Goal: Information Seeking & Learning: Learn about a topic

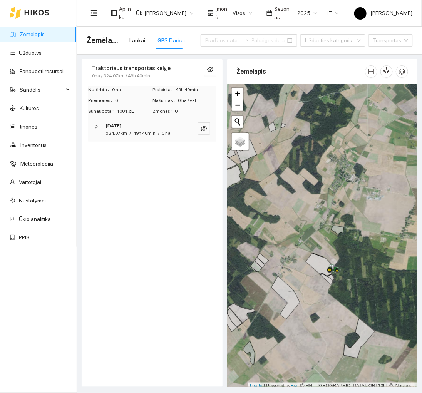
scroll to position [2, 0]
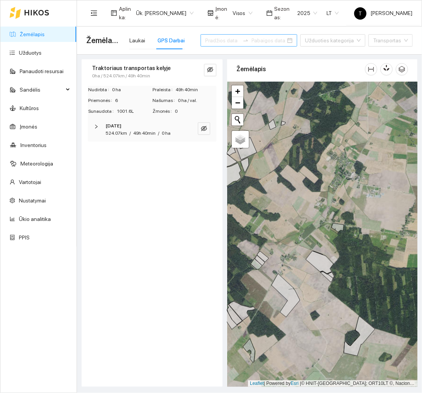
click at [230, 39] on input at bounding box center [222, 40] width 34 height 8
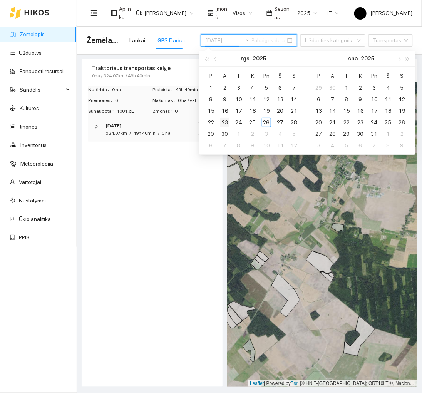
type input "[DATE]"
click at [226, 122] on div "23" at bounding box center [224, 122] width 9 height 9
type input "[DATE]"
click at [226, 137] on div "30" at bounding box center [224, 133] width 9 height 9
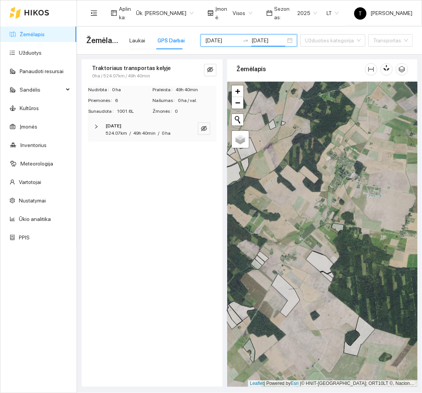
click at [161, 269] on div "Traktoriaus transportas kelyje 0ha / 524.07km / 49h 40min Nudirbta 0 ha Praleis…" at bounding box center [152, 223] width 141 height 328
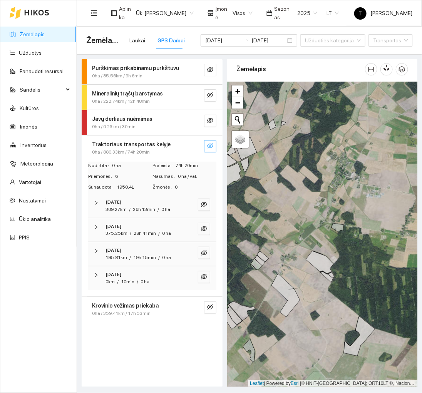
click at [212, 144] on icon "eye-invisible" at bounding box center [210, 146] width 6 height 6
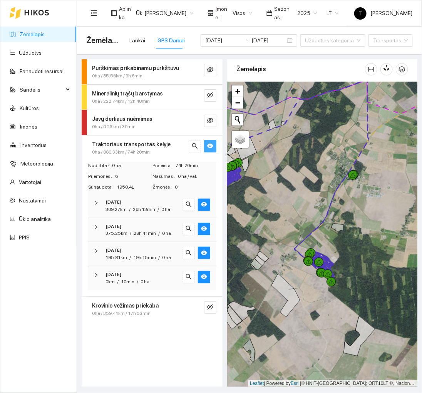
click at [213, 145] on icon "eye" at bounding box center [210, 146] width 6 height 5
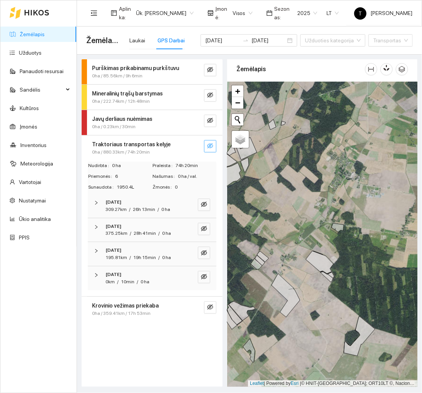
click at [140, 254] on div "19h 15min" at bounding box center [144, 257] width 23 height 7
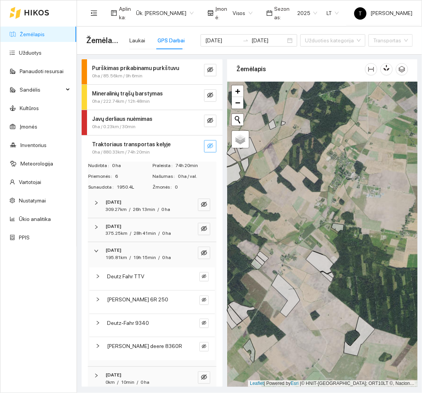
scroll to position [33, 0]
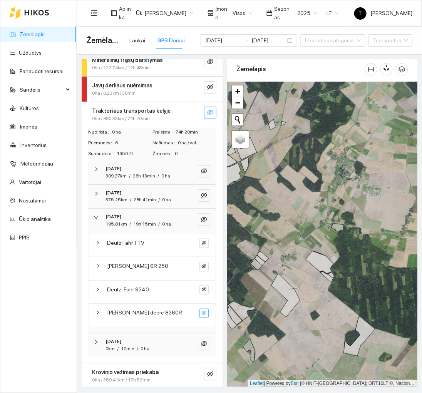
click at [208, 311] on button "button" at bounding box center [203, 313] width 9 height 9
click at [190, 311] on icon "search" at bounding box center [192, 313] width 4 height 4
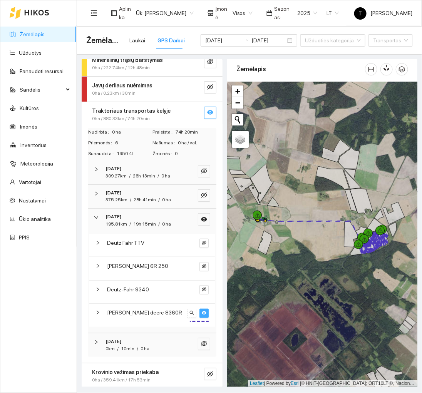
click at [204, 315] on button "button" at bounding box center [203, 313] width 9 height 9
click at [182, 175] on span "[DATE] 309.27km / 26h 13min / 0 ha" at bounding box center [142, 172] width 79 height 15
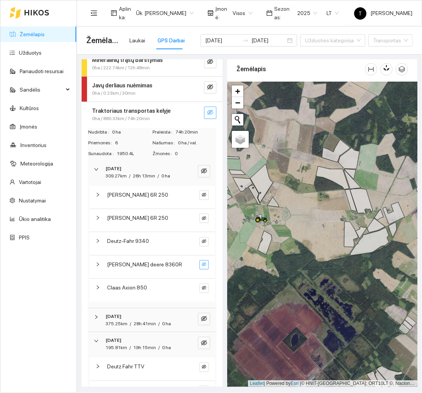
click at [207, 265] on button "button" at bounding box center [203, 264] width 9 height 9
click at [193, 265] on icon "search" at bounding box center [192, 265] width 4 height 4
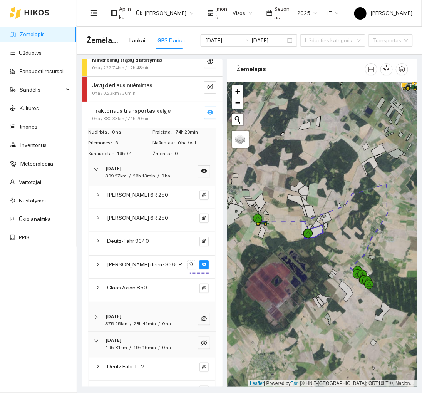
click at [374, 319] on div at bounding box center [322, 234] width 190 height 305
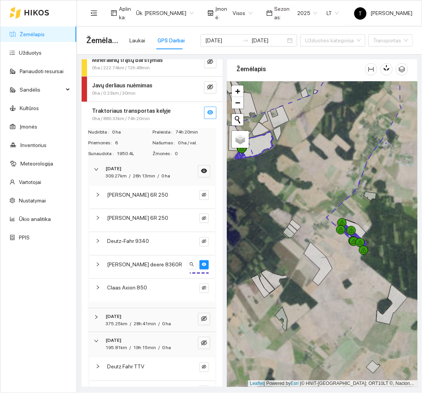
click at [366, 287] on div at bounding box center [322, 234] width 190 height 305
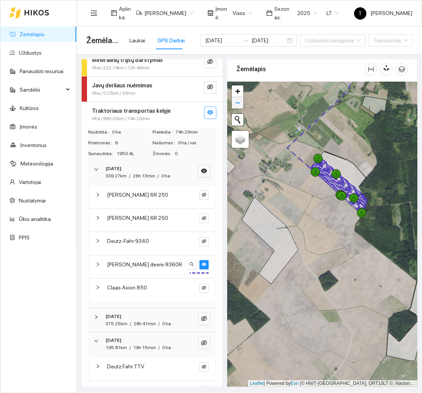
click at [235, 104] on span "−" at bounding box center [237, 103] width 5 height 10
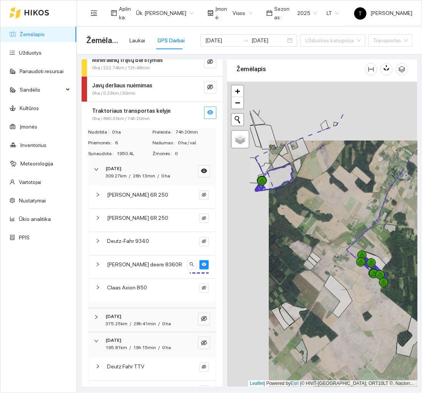
drag, startPoint x: 274, startPoint y: 156, endPoint x: 309, endPoint y: 218, distance: 71.2
click at [309, 218] on div at bounding box center [322, 234] width 190 height 305
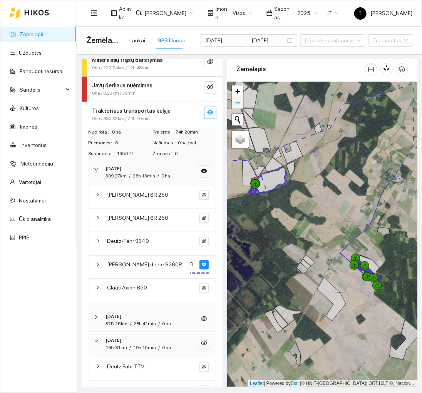
click at [238, 99] on span "−" at bounding box center [237, 103] width 5 height 10
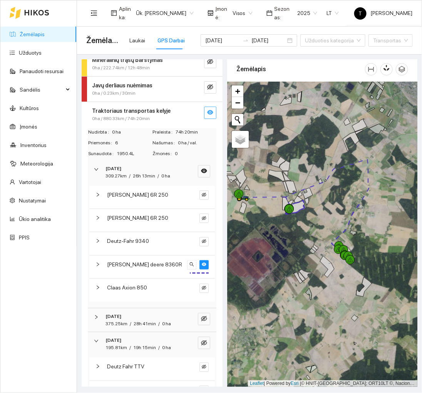
click at [316, 246] on div at bounding box center [322, 234] width 190 height 305
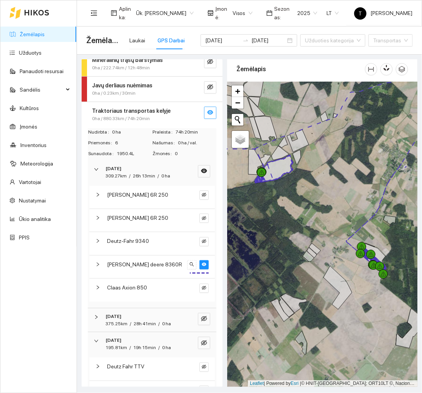
click at [390, 307] on div at bounding box center [322, 234] width 190 height 305
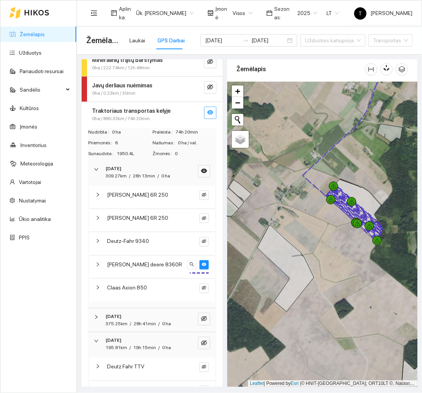
click at [352, 176] on div at bounding box center [322, 234] width 190 height 305
click at [206, 266] on span "eye" at bounding box center [204, 264] width 5 height 5
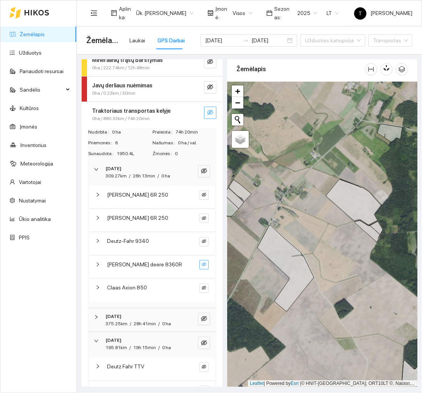
click at [154, 179] on div "[DATE] 309.27km / 26h 13min / 0 ha" at bounding box center [152, 173] width 129 height 24
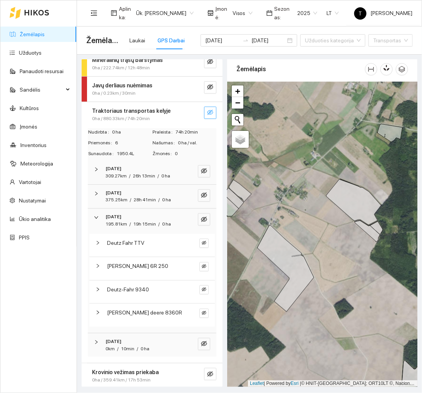
click at [154, 224] on span "19h 15min" at bounding box center [144, 223] width 23 height 5
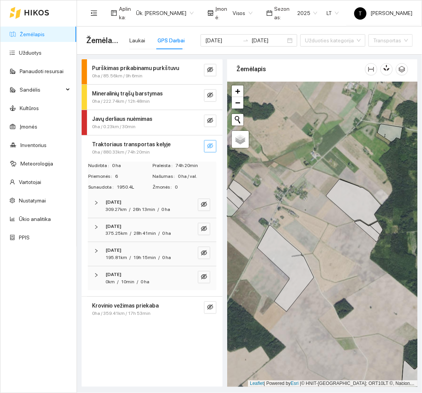
scroll to position [0, 0]
click at [154, 224] on div "[DATE]" at bounding box center [141, 226] width 72 height 7
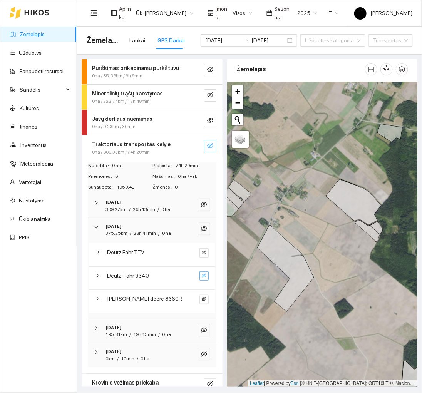
drag, startPoint x: 204, startPoint y: 278, endPoint x: 171, endPoint y: 293, distance: 35.5
click at [171, 293] on div "Deutz Fahr TTV Deutz-Fahr 9340 [PERSON_NAME] deere 8360R" at bounding box center [152, 277] width 126 height 69
click at [207, 302] on button "button" at bounding box center [203, 299] width 9 height 9
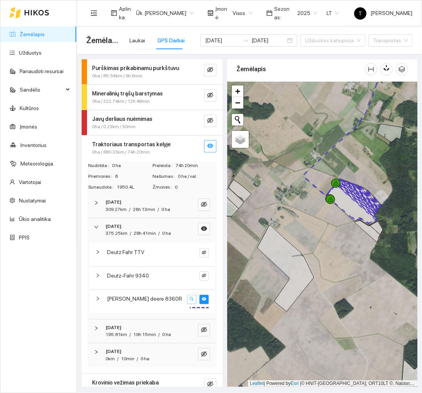
click at [192, 299] on icon "search" at bounding box center [191, 299] width 5 height 5
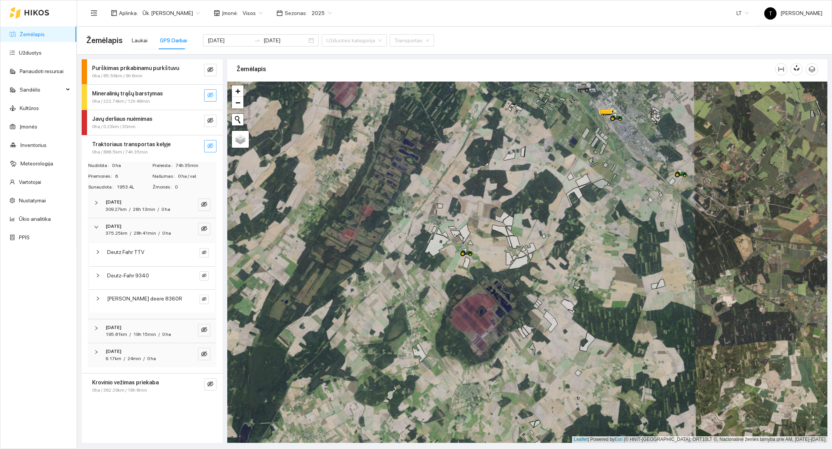
click at [213, 97] on icon "eye-invisible" at bounding box center [210, 95] width 6 height 6
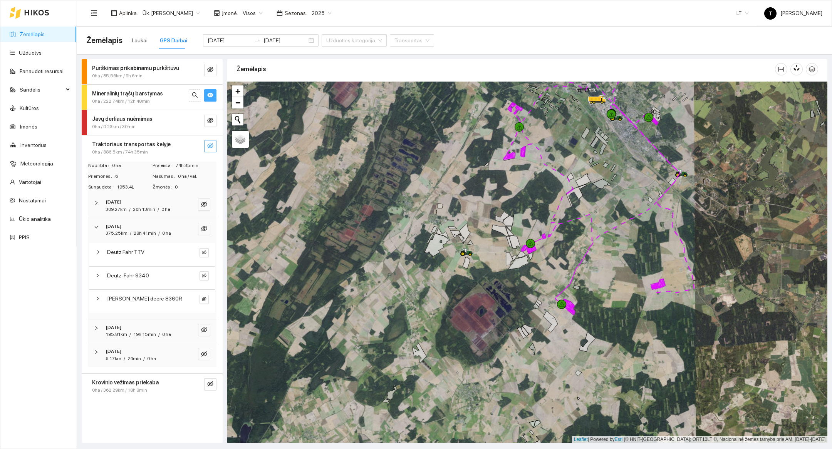
click at [213, 97] on icon "eye" at bounding box center [210, 95] width 6 height 6
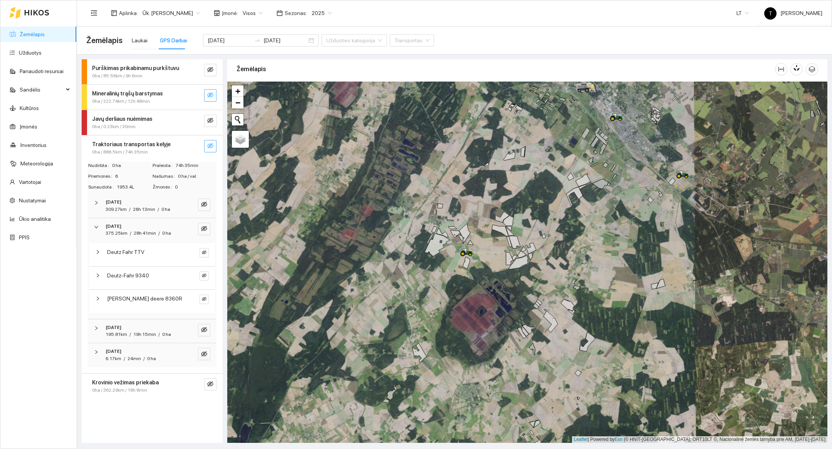
click at [141, 237] on div "[DATE] 375.25km / 28h 41min / 0 ha" at bounding box center [152, 230] width 129 height 24
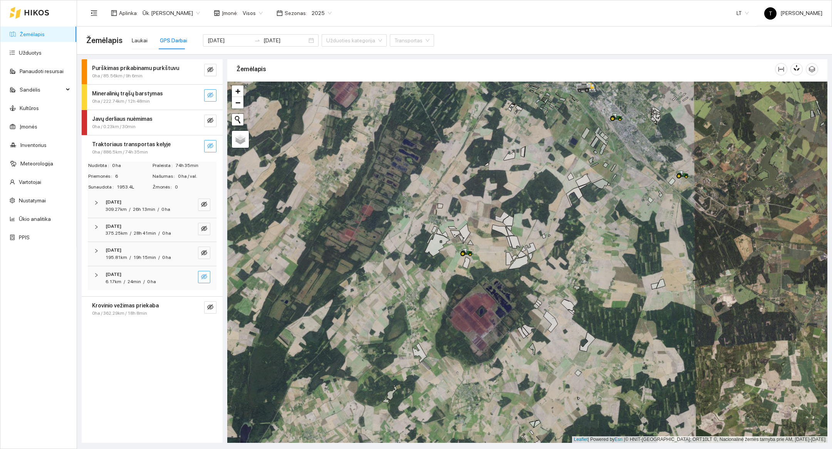
click at [203, 281] on button "button" at bounding box center [204, 277] width 12 height 12
click at [203, 280] on button "button" at bounding box center [204, 277] width 12 height 12
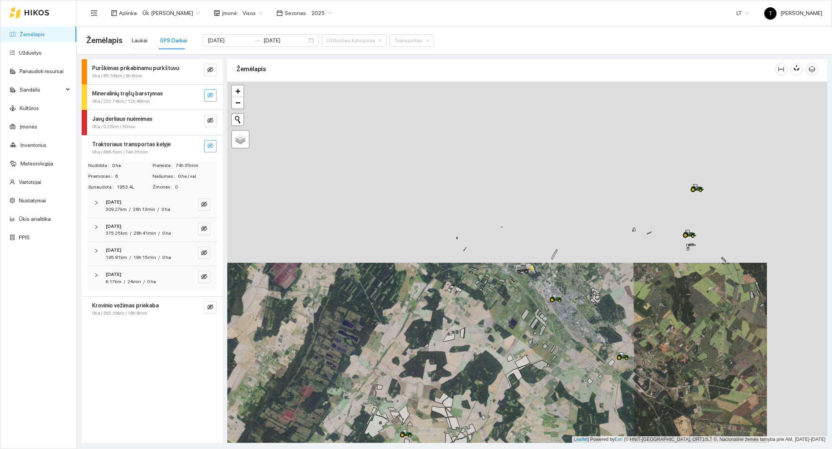
drag, startPoint x: 604, startPoint y: 228, endPoint x: 544, endPoint y: 410, distance: 191.1
click at [422, 393] on div at bounding box center [527, 263] width 600 height 362
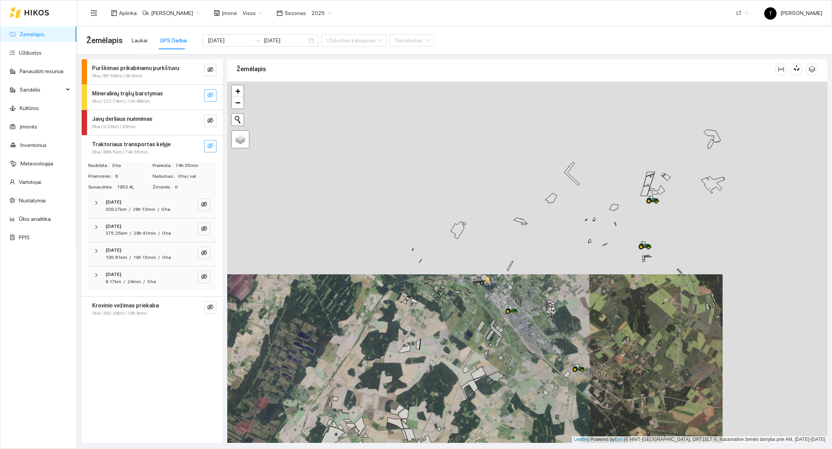
drag, startPoint x: 704, startPoint y: 303, endPoint x: 660, endPoint y: 315, distance: 45.8
click at [422, 315] on div at bounding box center [527, 263] width 600 height 362
click at [240, 107] on link "−" at bounding box center [238, 103] width 12 height 12
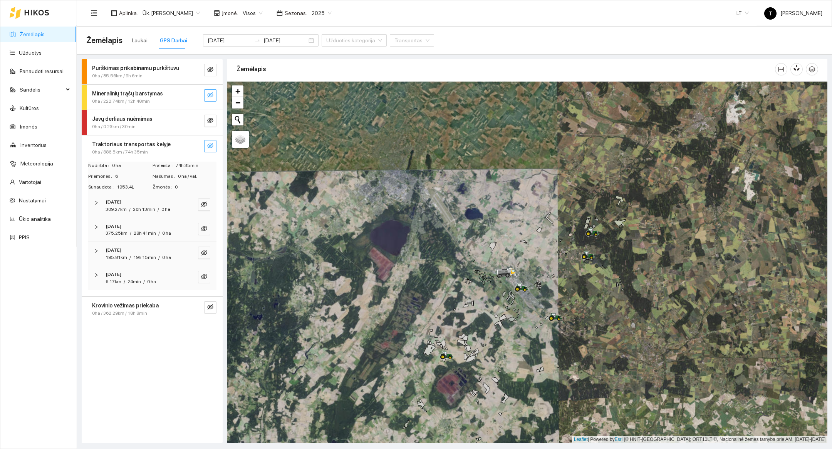
click at [422, 303] on div at bounding box center [527, 263] width 600 height 362
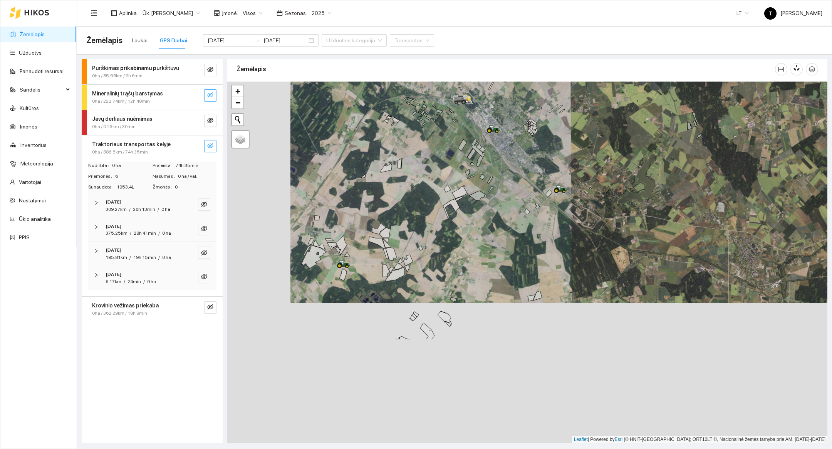
drag, startPoint x: 457, startPoint y: 382, endPoint x: 526, endPoint y: 236, distance: 161.4
click at [422, 236] on div at bounding box center [527, 263] width 600 height 362
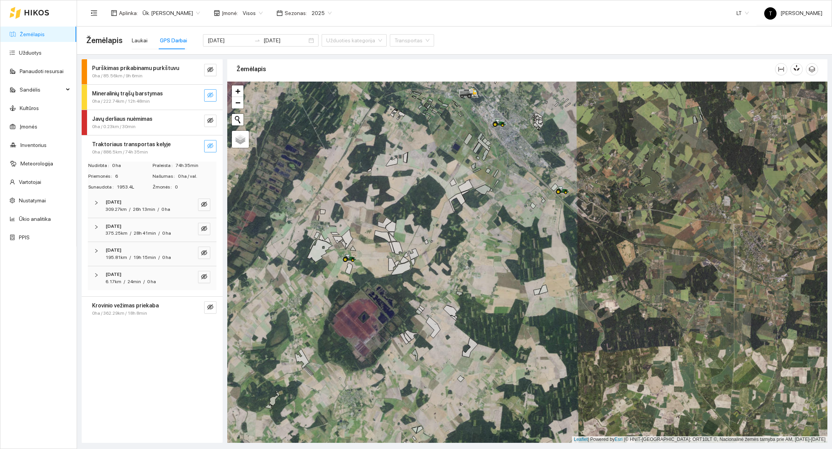
click at [215, 144] on button "button" at bounding box center [210, 146] width 12 height 12
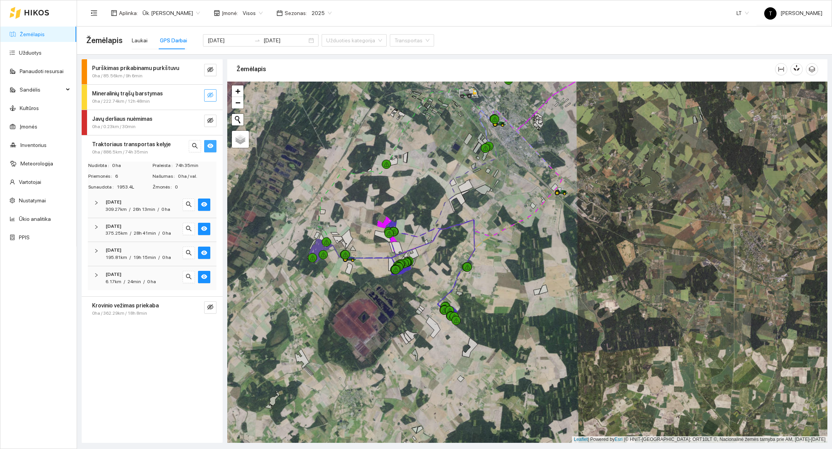
click at [216, 146] on button "button" at bounding box center [210, 146] width 12 height 12
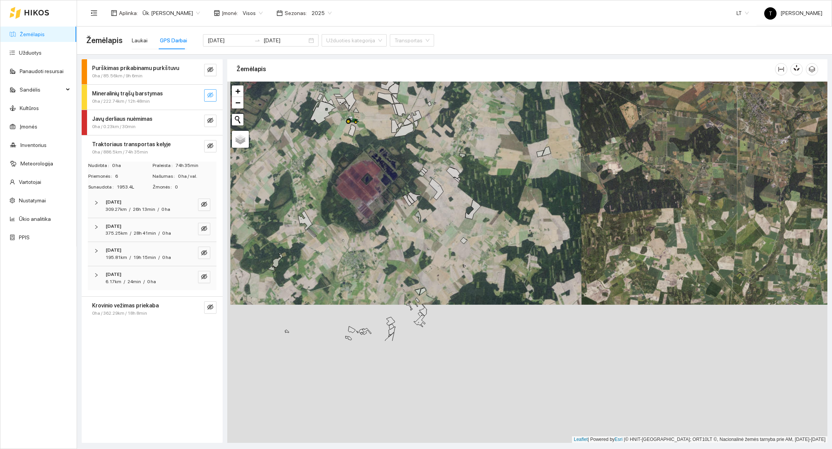
drag, startPoint x: 303, startPoint y: 364, endPoint x: 306, endPoint y: 226, distance: 138.3
click at [306, 226] on div at bounding box center [527, 263] width 600 height 362
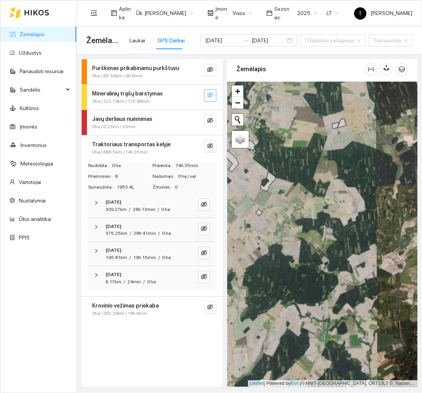
click at [144, 82] on div "Purškimas prikabinamu purkštuvu 0ha / 85.56km / 9h 6min" at bounding box center [152, 71] width 141 height 25
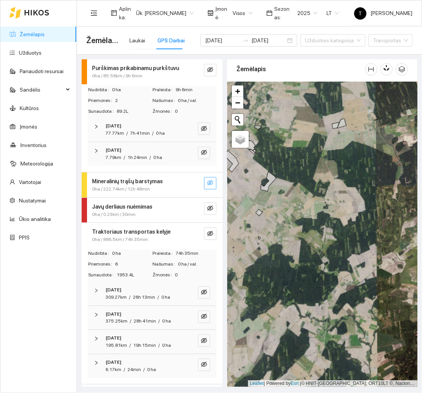
click at [132, 75] on span "0ha / 85.56km / 9h 6min" at bounding box center [117, 75] width 50 height 7
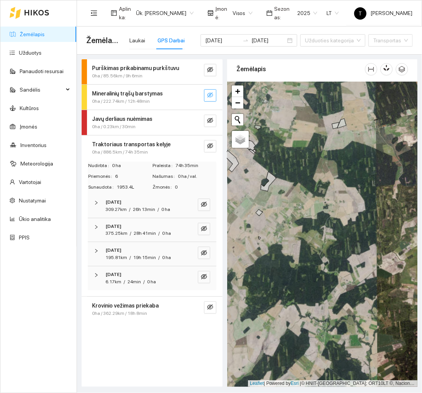
click at [141, 102] on span "0ha / 222.74km / 12h 48min" at bounding box center [121, 101] width 58 height 7
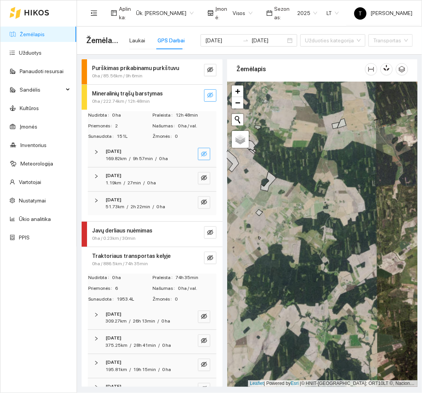
click at [201, 154] on icon "eye-invisible" at bounding box center [204, 154] width 6 height 6
click at [190, 153] on icon "search" at bounding box center [189, 154] width 6 height 6
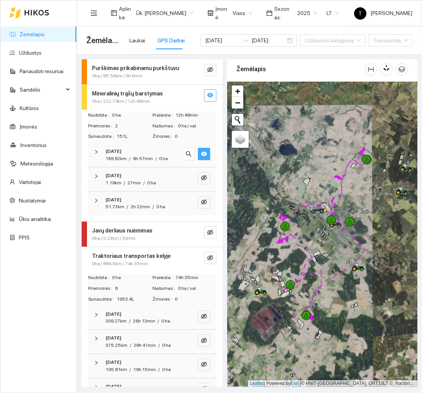
click at [317, 313] on div at bounding box center [322, 234] width 190 height 305
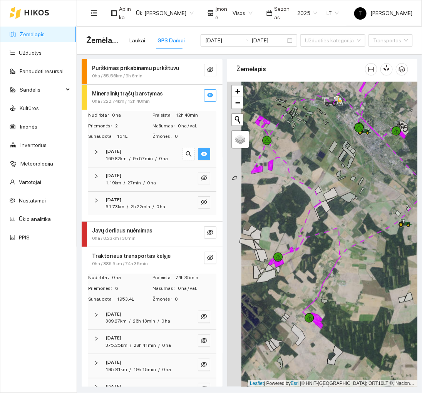
drag, startPoint x: 310, startPoint y: 285, endPoint x: 324, endPoint y: 285, distance: 14.6
click at [324, 285] on div at bounding box center [322, 234] width 190 height 305
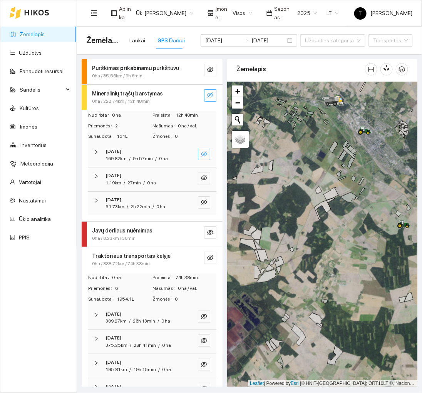
click at [204, 151] on icon "eye-invisible" at bounding box center [204, 154] width 6 height 6
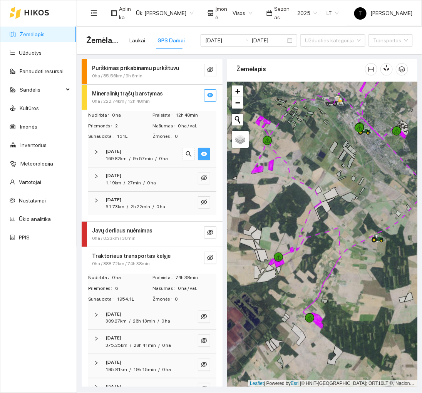
click at [204, 156] on icon "eye" at bounding box center [204, 154] width 6 height 6
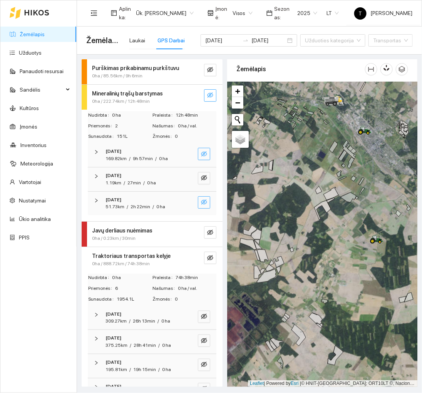
click at [204, 200] on icon "eye-invisible" at bounding box center [204, 202] width 6 height 6
click at [204, 200] on icon "eye" at bounding box center [204, 202] width 6 height 5
click at [204, 177] on icon "eye-invisible" at bounding box center [205, 178] width 2 height 2
click at [187, 180] on icon "search" at bounding box center [189, 178] width 6 height 6
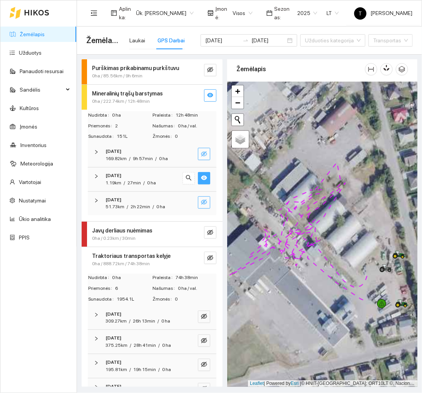
click at [202, 181] on icon "eye" at bounding box center [204, 178] width 6 height 6
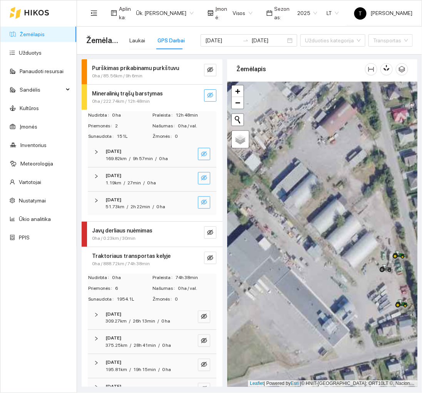
click at [203, 203] on icon "eye-invisible" at bounding box center [204, 201] width 6 height 5
click at [206, 201] on icon "eye" at bounding box center [204, 202] width 6 height 5
click at [208, 177] on button "button" at bounding box center [204, 178] width 12 height 12
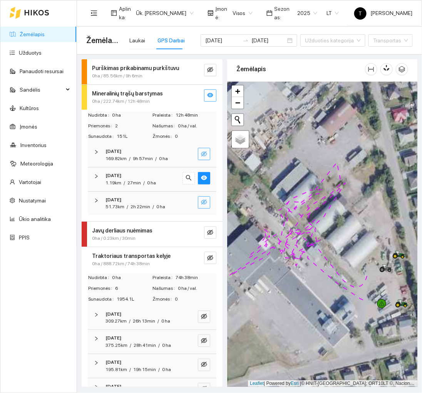
click at [203, 194] on div "[DATE] 51.73km / 2h 22min / 0 ha" at bounding box center [152, 204] width 129 height 24
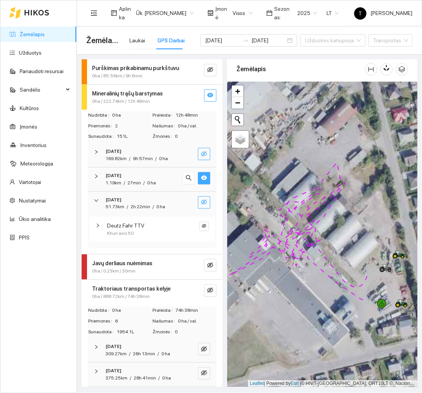
click at [203, 177] on icon "eye" at bounding box center [204, 178] width 6 height 6
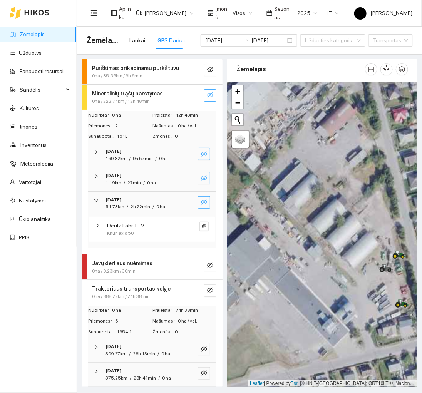
click at [204, 202] on icon "eye-invisible" at bounding box center [204, 202] width 6 height 6
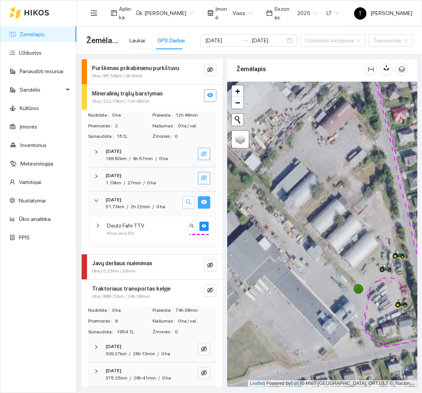
click at [184, 207] on button "button" at bounding box center [188, 202] width 12 height 12
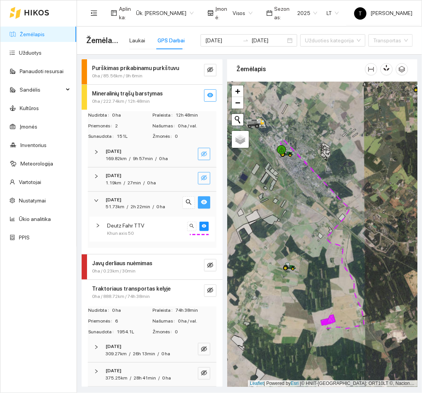
click at [208, 205] on button "button" at bounding box center [204, 202] width 12 height 12
click at [206, 158] on button "button" at bounding box center [204, 154] width 12 height 12
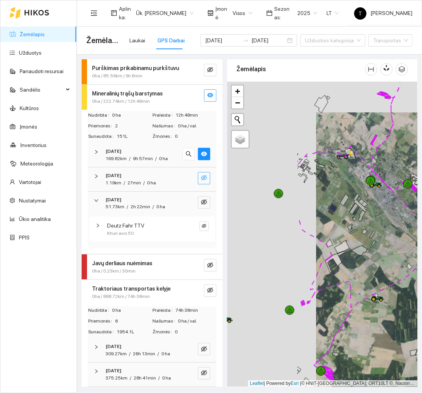
drag, startPoint x: 277, startPoint y: 250, endPoint x: 364, endPoint y: 280, distance: 91.9
click at [364, 280] on div at bounding box center [322, 234] width 190 height 305
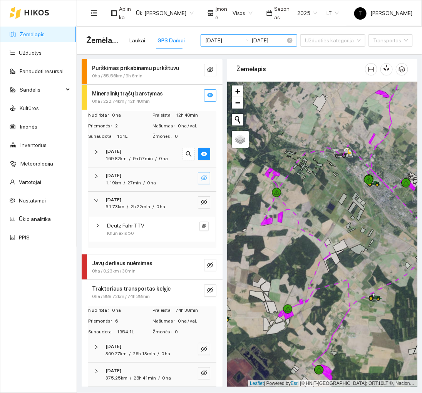
click at [219, 38] on input "[DATE]" at bounding box center [222, 40] width 34 height 8
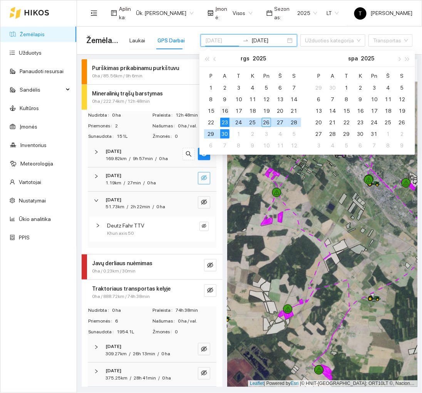
type input "[DATE]"
click at [226, 109] on div "16" at bounding box center [224, 110] width 9 height 9
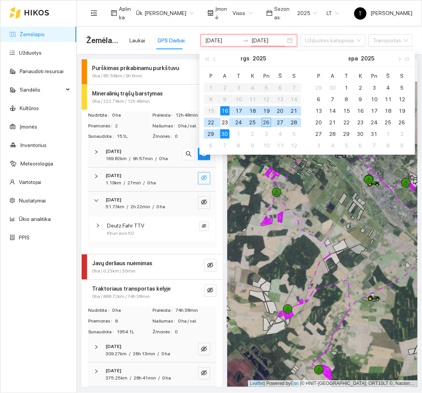
type input "[DATE]"
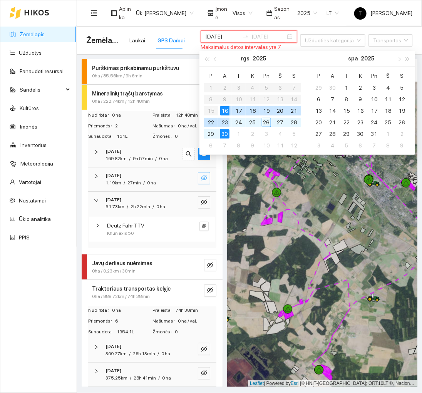
click at [226, 122] on div "23" at bounding box center [224, 122] width 9 height 9
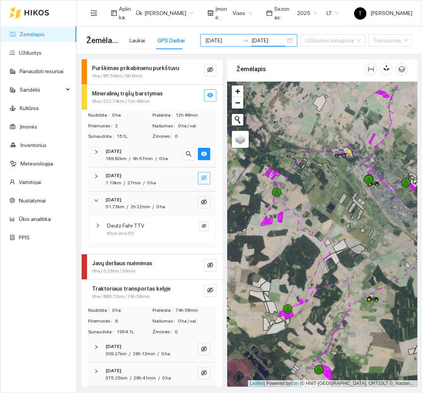
click at [160, 99] on div "0ha / 222.74km / 12h 48min" at bounding box center [139, 101] width 94 height 7
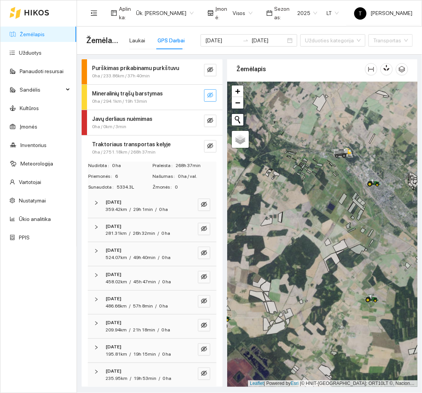
click at [213, 99] on button "button" at bounding box center [210, 95] width 12 height 12
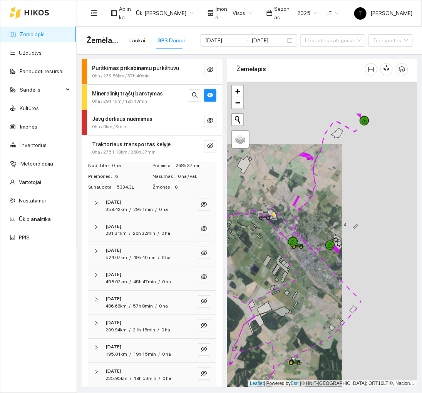
drag, startPoint x: 365, startPoint y: 236, endPoint x: 289, endPoint y: 298, distance: 98.2
click at [289, 298] on div at bounding box center [322, 234] width 190 height 305
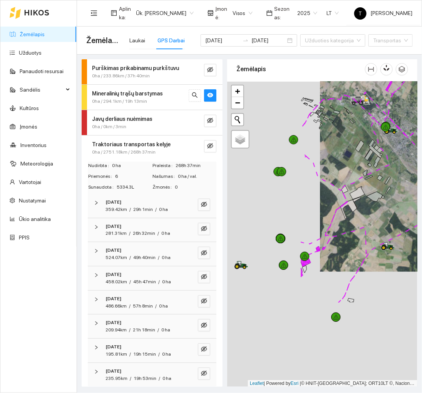
drag, startPoint x: 304, startPoint y: 313, endPoint x: 397, endPoint y: 198, distance: 147.9
click at [397, 198] on div at bounding box center [322, 234] width 190 height 305
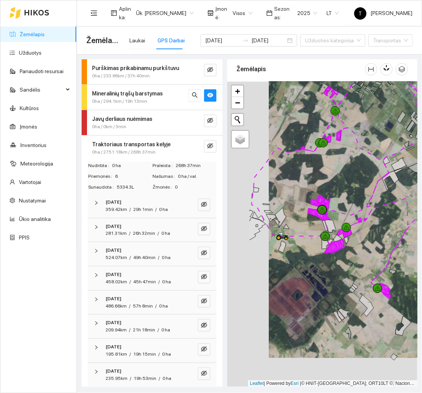
drag, startPoint x: 333, startPoint y: 297, endPoint x: 375, endPoint y: 268, distance: 50.6
click at [375, 268] on div at bounding box center [322, 234] width 190 height 305
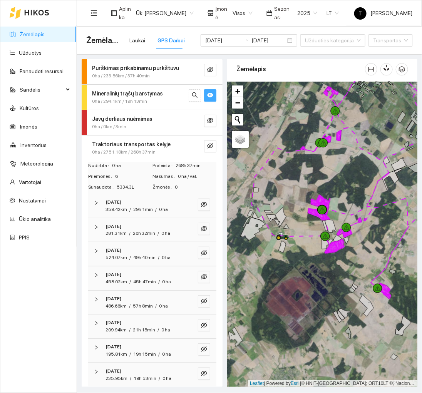
click at [208, 94] on icon "eye" at bounding box center [210, 95] width 6 height 5
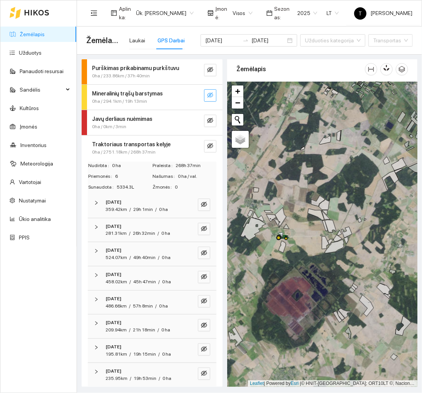
click at [166, 99] on div "0ha / 294.1km / 19h 13min" at bounding box center [139, 101] width 94 height 7
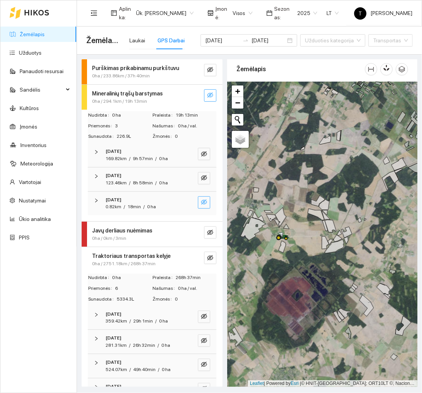
click at [207, 198] on button "button" at bounding box center [204, 202] width 12 height 12
click at [207, 201] on button "button" at bounding box center [204, 202] width 12 height 12
click at [207, 175] on icon "eye-invisible" at bounding box center [204, 178] width 6 height 6
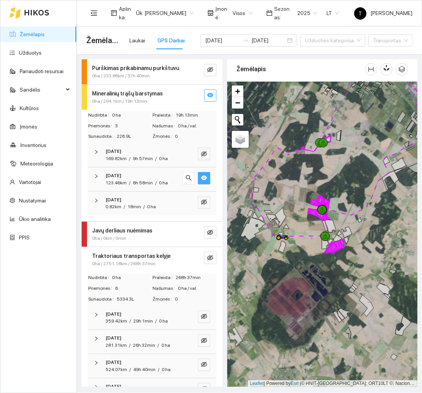
click at [207, 175] on icon "eye" at bounding box center [204, 178] width 6 height 6
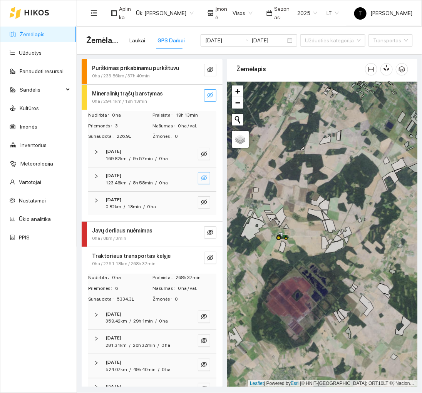
click at [203, 184] on div "[DATE] 123.46km / 8h 58min / 0 ha" at bounding box center [152, 179] width 129 height 24
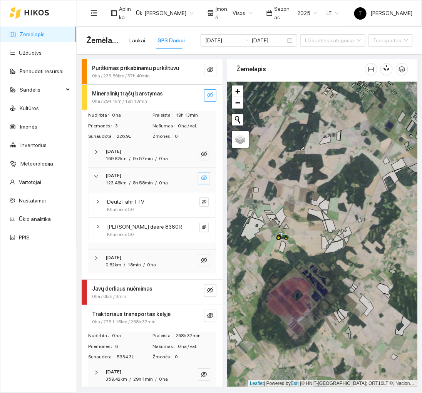
click at [204, 180] on icon "eye-invisible" at bounding box center [204, 178] width 6 height 6
click at [121, 177] on strong "[DATE]" at bounding box center [113, 175] width 16 height 5
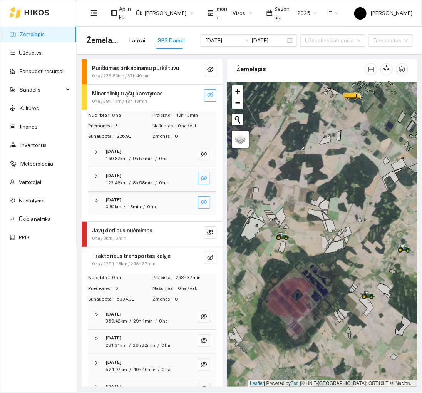
click at [201, 202] on icon "eye-invisible" at bounding box center [204, 201] width 6 height 5
click at [201, 202] on icon "eye" at bounding box center [204, 202] width 6 height 5
click at [206, 182] on button "button" at bounding box center [204, 178] width 12 height 12
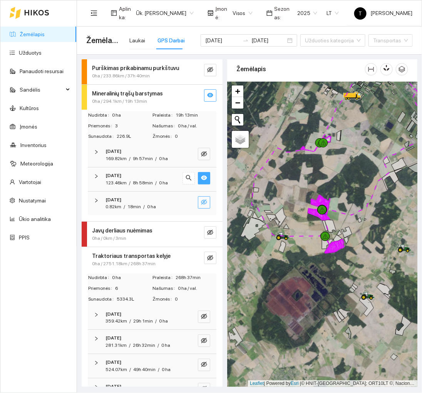
click at [206, 182] on button "button" at bounding box center [204, 178] width 12 height 12
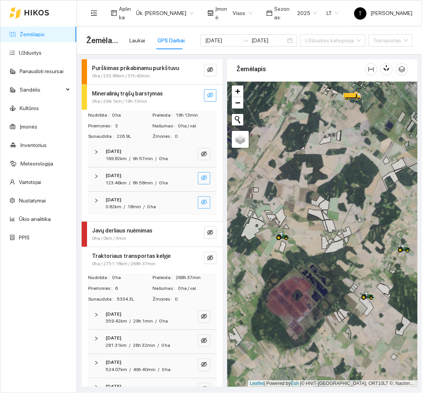
click at [206, 182] on button "button" at bounding box center [204, 178] width 12 height 12
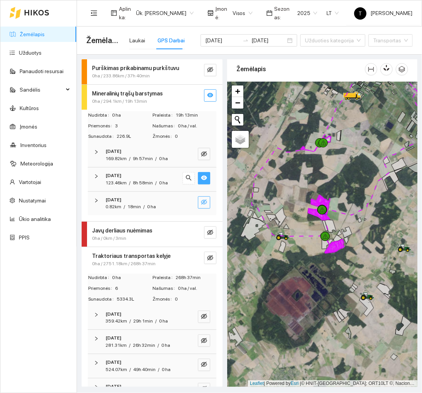
click at [206, 182] on button "button" at bounding box center [204, 178] width 12 height 12
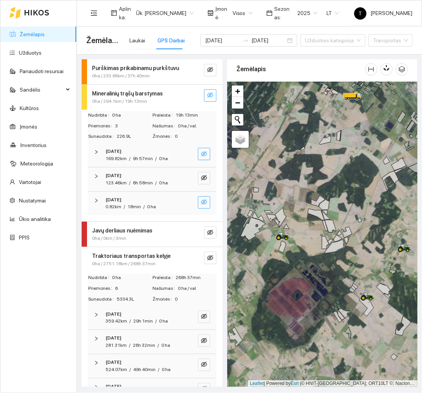
click at [204, 157] on span "eye-invisible" at bounding box center [204, 154] width 6 height 7
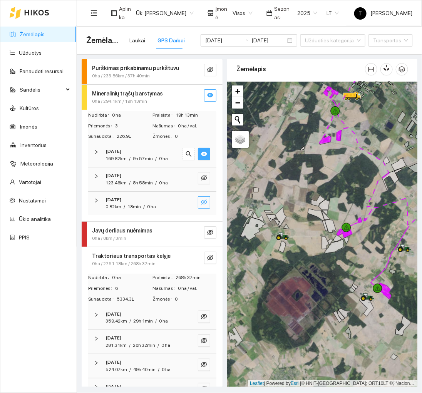
click at [204, 157] on span "eye" at bounding box center [204, 154] width 6 height 7
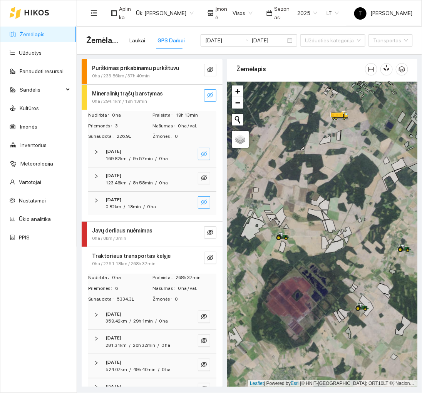
click at [318, 334] on div at bounding box center [322, 234] width 190 height 305
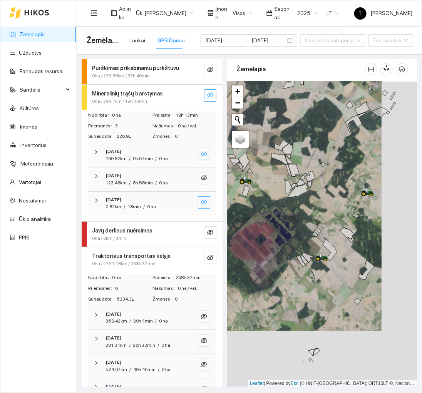
drag, startPoint x: 319, startPoint y: 363, endPoint x: 283, endPoint y: 307, distance: 66.5
click at [283, 307] on div at bounding box center [322, 234] width 190 height 305
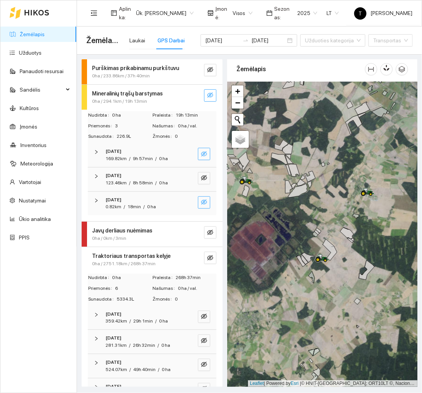
click at [136, 99] on span "0ha / 294.1km / 19h 13min" at bounding box center [119, 101] width 55 height 7
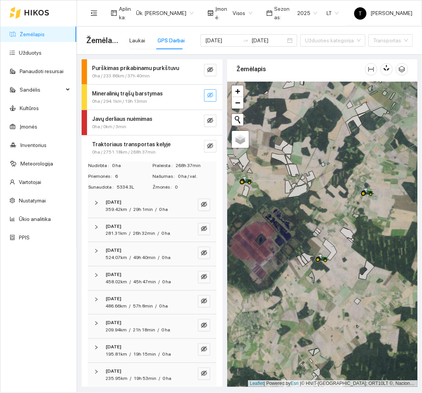
click at [15, 10] on icon at bounding box center [15, 13] width 11 height 12
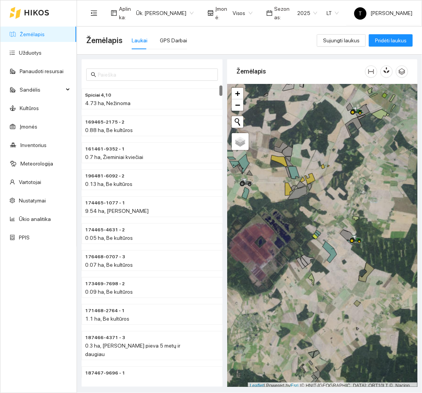
scroll to position [2, 0]
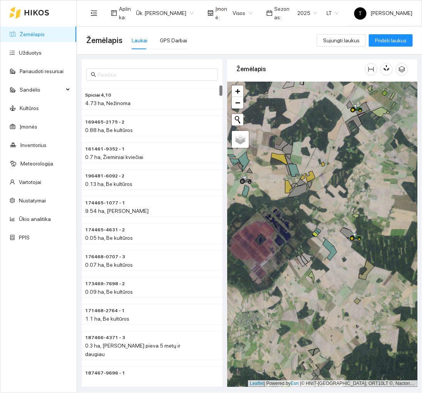
click at [336, 275] on div at bounding box center [322, 234] width 190 height 305
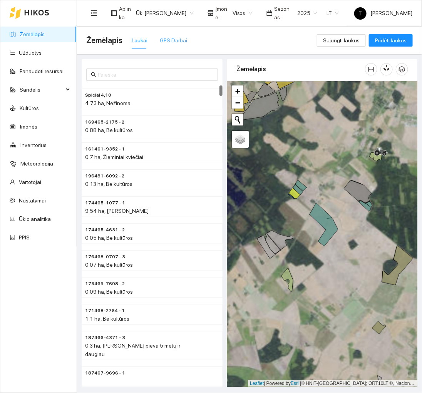
click at [174, 45] on div "GPS Darbai" at bounding box center [173, 41] width 27 height 18
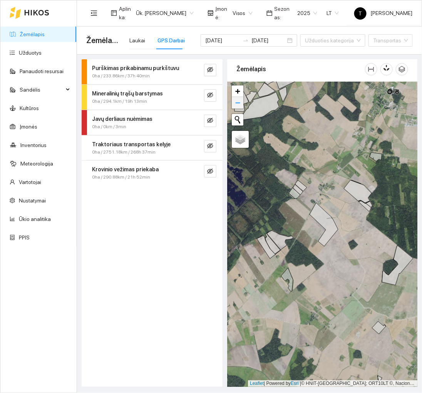
click at [236, 107] on span "−" at bounding box center [237, 103] width 5 height 10
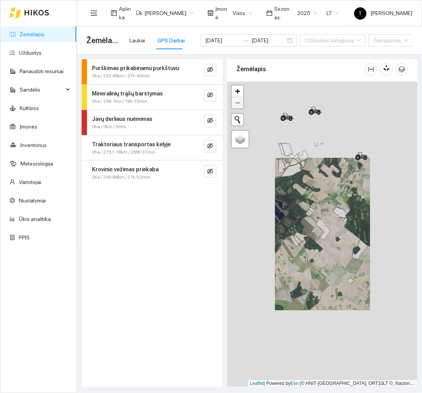
click at [236, 107] on span "−" at bounding box center [237, 103] width 5 height 10
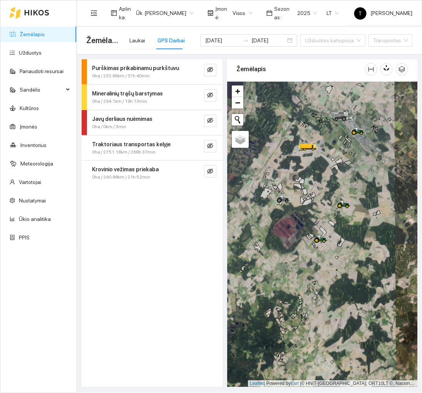
click at [320, 261] on div at bounding box center [322, 234] width 190 height 305
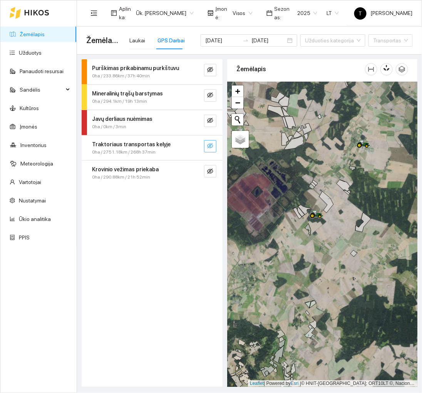
click at [210, 143] on icon "eye-invisible" at bounding box center [210, 146] width 6 height 6
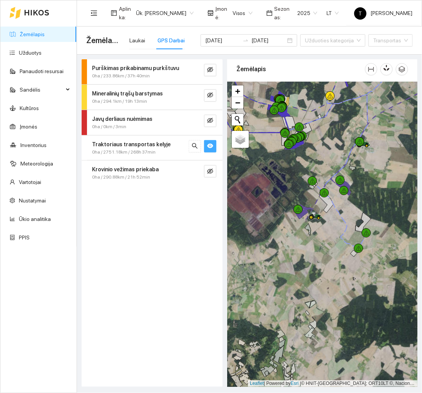
click at [210, 144] on icon "eye" at bounding box center [210, 146] width 6 height 5
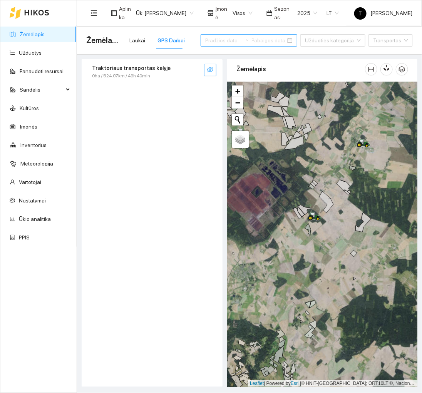
click at [37, 11] on icon at bounding box center [37, 12] width 24 height 5
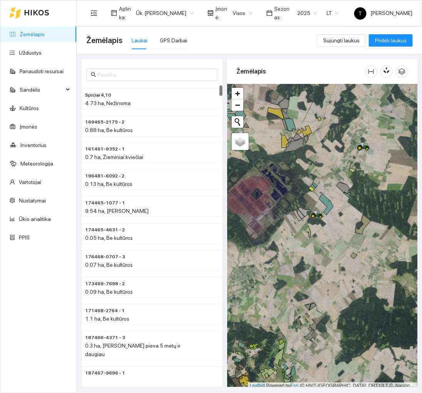
click at [187, 45] on div "Žemėlapis Laukai GPS Darbai" at bounding box center [201, 40] width 231 height 25
click at [176, 45] on div "GPS Darbai" at bounding box center [173, 41] width 27 height 18
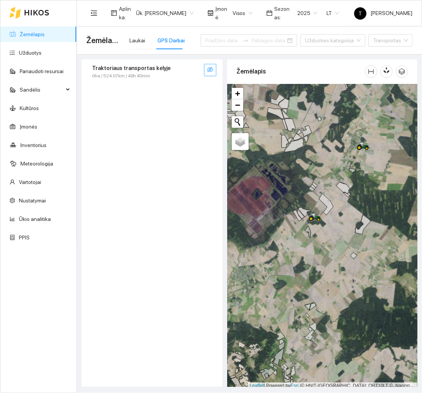
click at [210, 72] on icon "eye-invisible" at bounding box center [210, 69] width 6 height 5
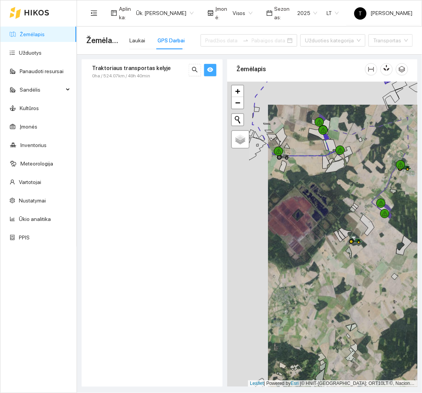
drag, startPoint x: 326, startPoint y: 278, endPoint x: 366, endPoint y: 300, distance: 46.0
click at [366, 300] on div at bounding box center [322, 234] width 190 height 305
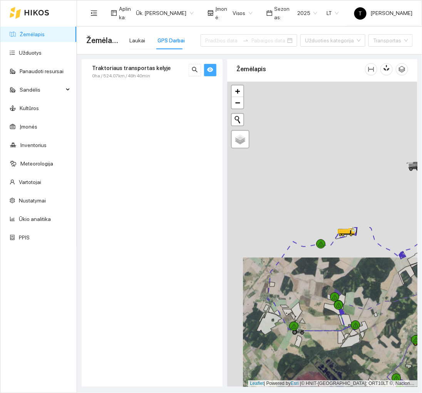
drag, startPoint x: 293, startPoint y: 197, endPoint x: 309, endPoint y: 372, distance: 175.9
click at [309, 372] on div at bounding box center [322, 234] width 190 height 305
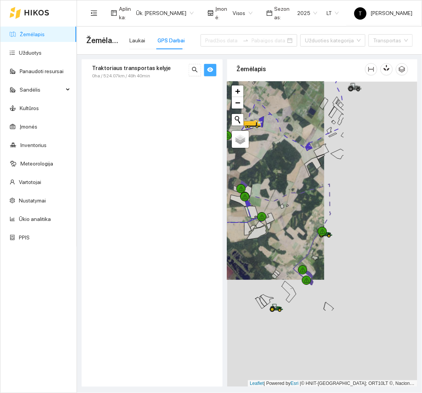
drag, startPoint x: 318, startPoint y: 370, endPoint x: 225, endPoint y: 263, distance: 141.9
click at [225, 263] on div "Žemėlapis" at bounding box center [322, 223] width 195 height 328
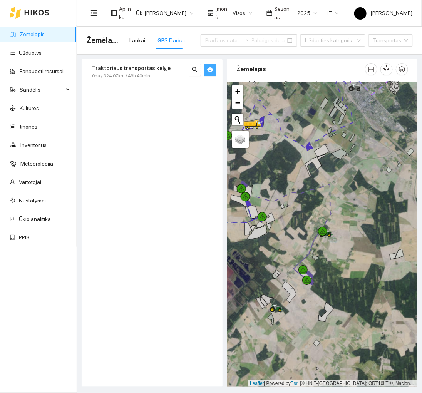
click at [134, 73] on span "0ha / 524.07km / 49h 40min" at bounding box center [121, 75] width 58 height 7
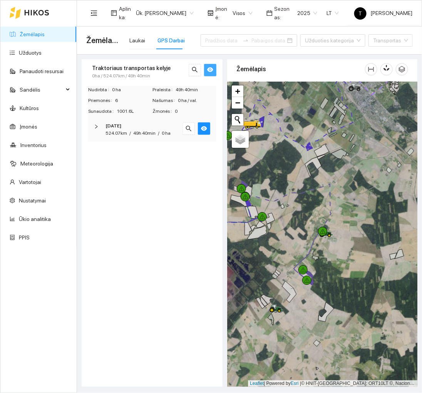
click at [121, 129] on span "[DATE]" at bounding box center [113, 125] width 16 height 7
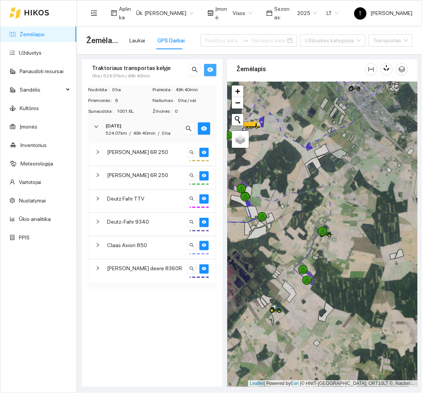
click at [121, 129] on span "[DATE]" at bounding box center [113, 125] width 16 height 7
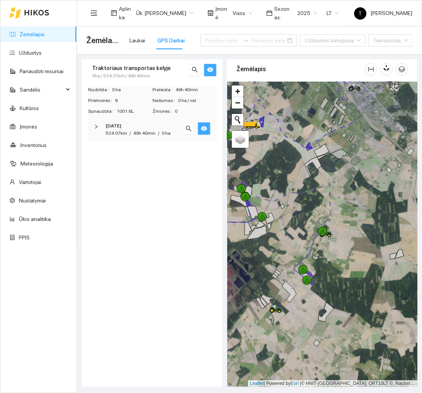
click at [208, 126] on button "button" at bounding box center [204, 128] width 12 height 12
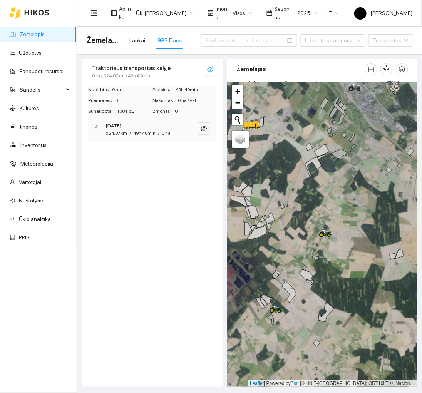
click at [50, 7] on div at bounding box center [38, 12] width 76 height 25
click at [46, 8] on div at bounding box center [30, 12] width 40 height 25
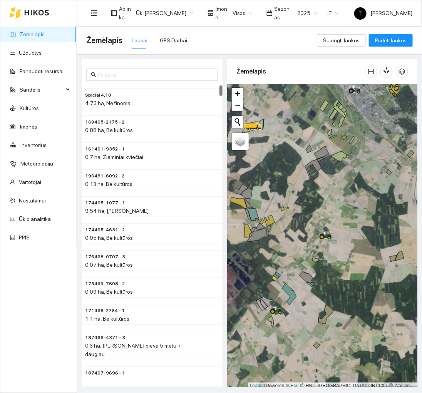
click at [46, 8] on div at bounding box center [30, 12] width 40 height 25
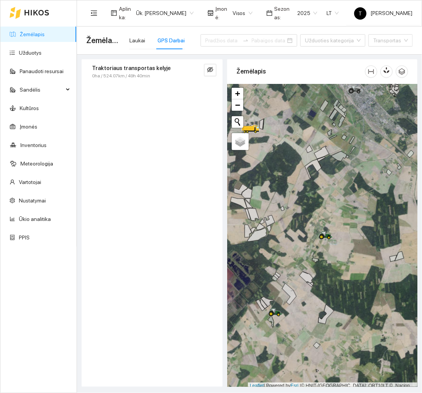
click at [170, 69] on div "Traktoriaus transportas kelyje" at bounding box center [139, 68] width 94 height 8
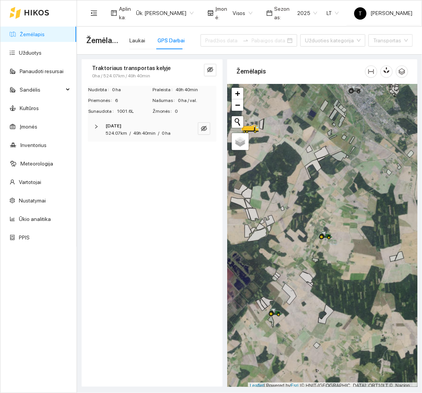
click at [170, 69] on div "Traktoriaus transportas kelyje" at bounding box center [139, 68] width 94 height 8
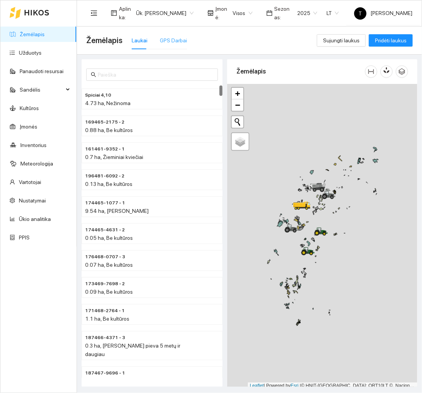
click at [169, 46] on div "GPS Darbai" at bounding box center [173, 41] width 27 height 18
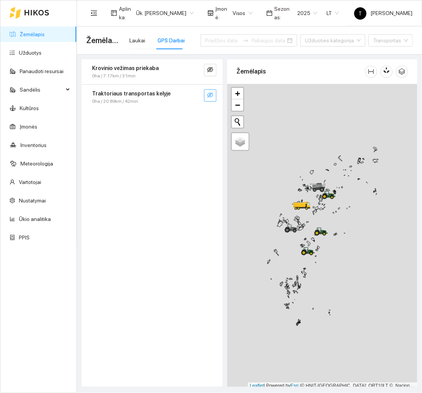
click at [212, 96] on icon "eye-invisible" at bounding box center [210, 94] width 6 height 5
click at [353, 283] on div at bounding box center [322, 236] width 190 height 305
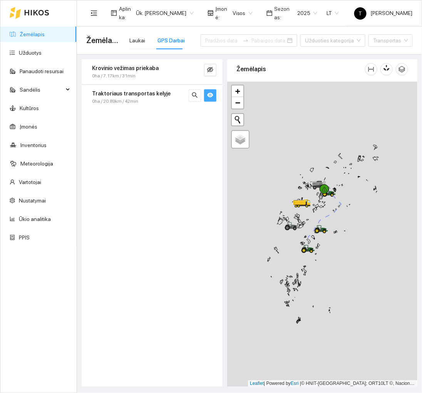
click at [353, 283] on div at bounding box center [322, 234] width 190 height 305
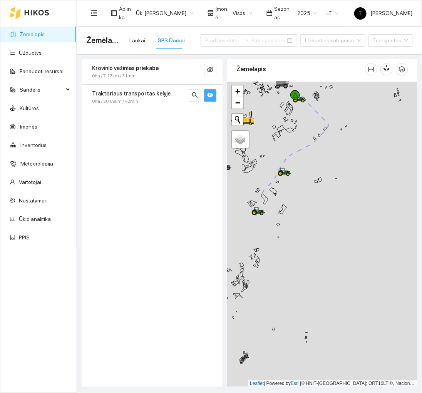
click at [338, 266] on div at bounding box center [322, 234] width 190 height 305
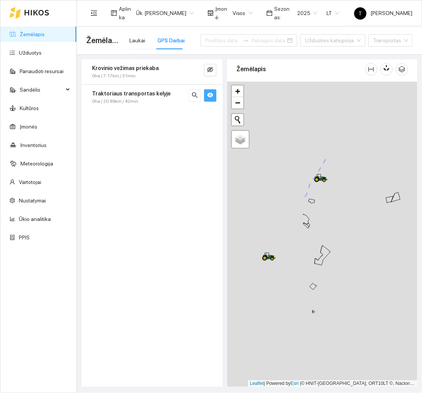
drag, startPoint x: 266, startPoint y: 182, endPoint x: 373, endPoint y: 299, distance: 158.3
click at [373, 299] on div at bounding box center [322, 234] width 190 height 305
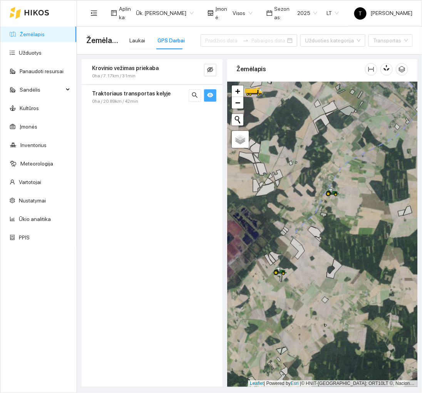
click at [208, 98] on icon "eye" at bounding box center [210, 95] width 6 height 6
click at [208, 98] on icon "eye-invisible" at bounding box center [210, 95] width 6 height 6
click at [316, 321] on div at bounding box center [322, 234] width 190 height 305
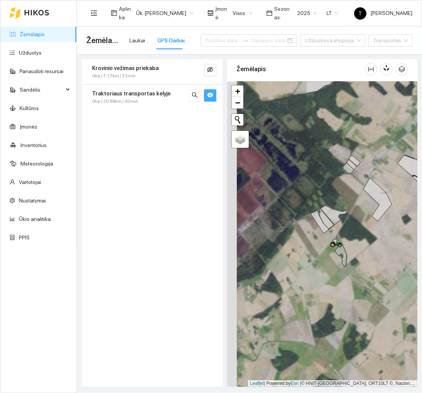
drag, startPoint x: 245, startPoint y: 272, endPoint x: 349, endPoint y: 300, distance: 107.5
click at [349, 300] on div at bounding box center [322, 234] width 190 height 305
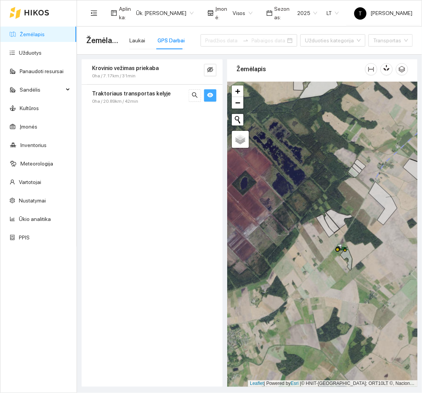
click at [218, 102] on div "Traktoriaus transportas kelyje 0ha / 20.89km / 42min" at bounding box center [152, 97] width 141 height 25
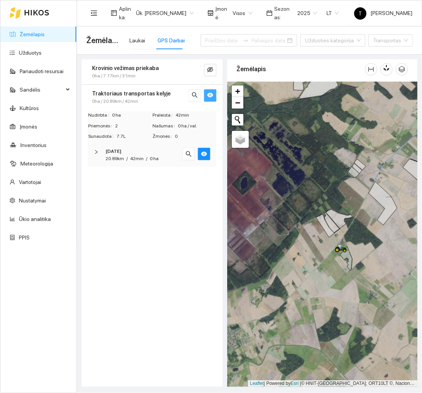
click at [209, 91] on button "button" at bounding box center [210, 95] width 12 height 12
click at [175, 107] on div "Traktoriaus transportas kelyje 0ha / 20.89km / 42min" at bounding box center [152, 97] width 141 height 25
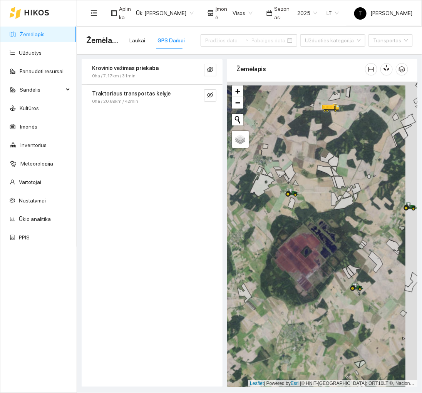
drag, startPoint x: 394, startPoint y: 310, endPoint x: 382, endPoint y: 314, distance: 12.9
click at [382, 314] on div at bounding box center [322, 234] width 190 height 305
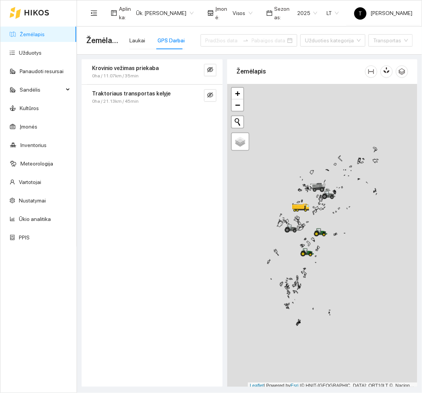
scroll to position [2, 0]
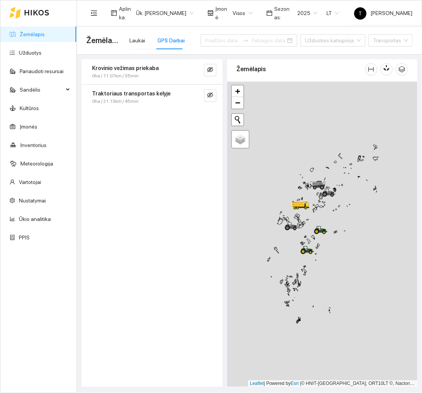
click at [354, 266] on div at bounding box center [322, 234] width 190 height 305
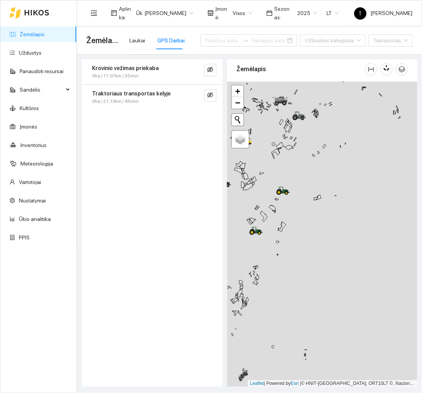
click at [311, 266] on div at bounding box center [322, 234] width 190 height 305
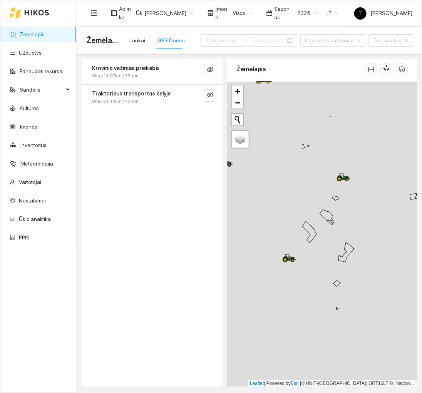
drag, startPoint x: 287, startPoint y: 257, endPoint x: 384, endPoint y: 327, distance: 119.9
click at [384, 327] on div at bounding box center [322, 234] width 190 height 305
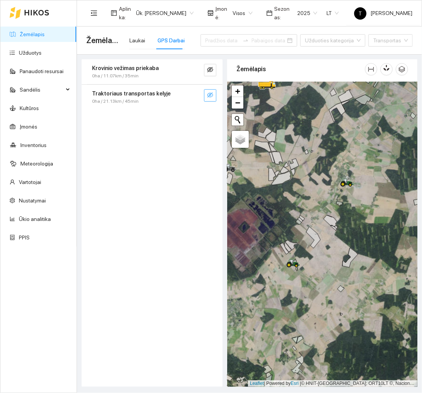
click at [207, 95] on icon "eye-invisible" at bounding box center [210, 95] width 6 height 6
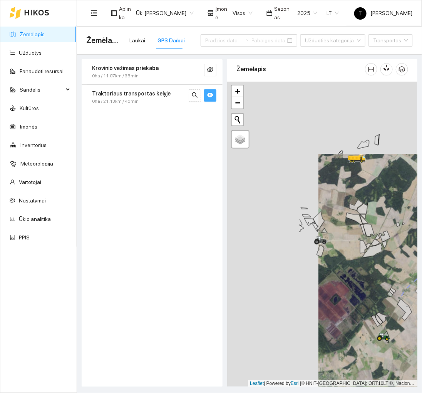
drag, startPoint x: 293, startPoint y: 284, endPoint x: 382, endPoint y: 355, distance: 113.3
click at [383, 355] on div at bounding box center [322, 234] width 190 height 305
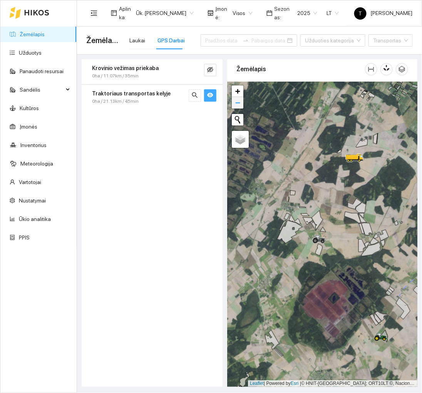
click at [237, 106] on span "−" at bounding box center [237, 103] width 5 height 10
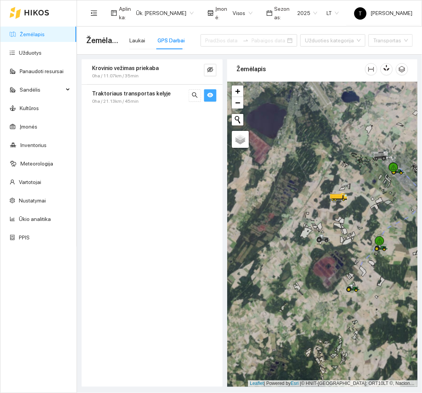
click at [346, 321] on div at bounding box center [322, 234] width 190 height 305
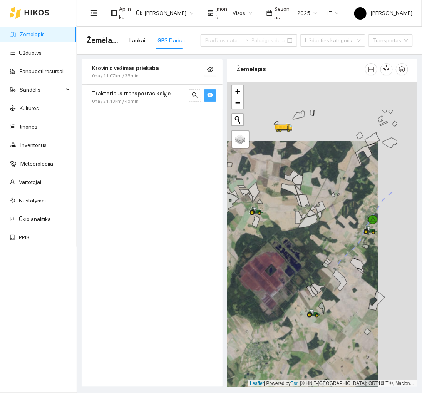
drag, startPoint x: 364, startPoint y: 297, endPoint x: 324, endPoint y: 357, distance: 71.9
click at [324, 357] on div at bounding box center [322, 234] width 190 height 305
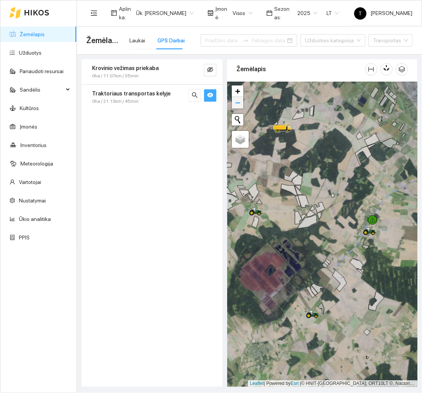
click at [237, 105] on span "−" at bounding box center [237, 103] width 5 height 10
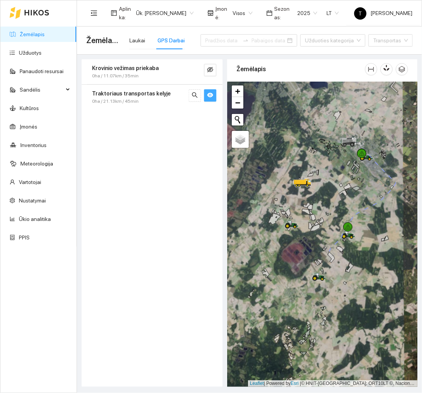
click at [340, 298] on div at bounding box center [322, 234] width 190 height 305
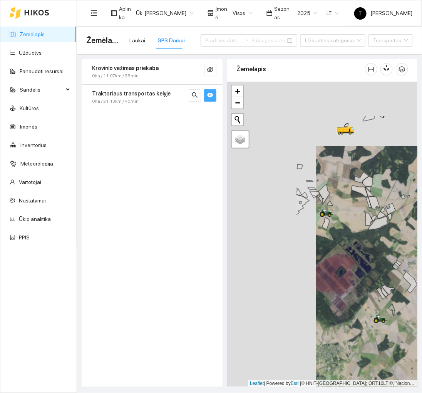
drag, startPoint x: 272, startPoint y: 174, endPoint x: 360, endPoint y: 239, distance: 110.1
click at [360, 239] on div at bounding box center [322, 234] width 190 height 305
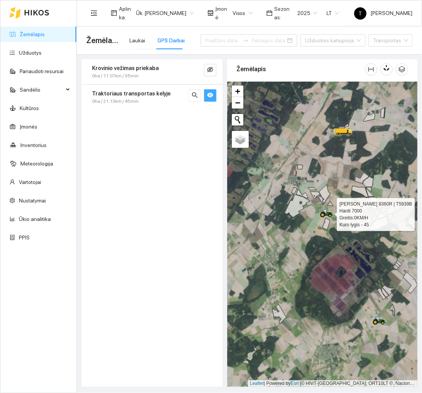
click at [328, 216] on icon at bounding box center [327, 213] width 14 height 8
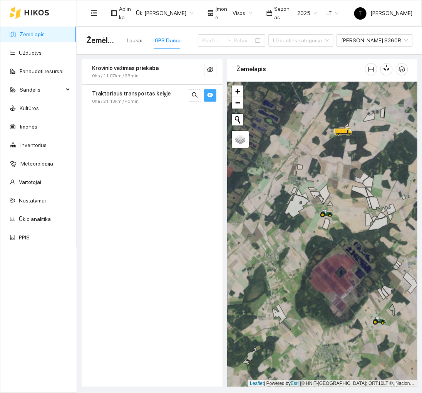
click at [345, 257] on div at bounding box center [322, 234] width 190 height 305
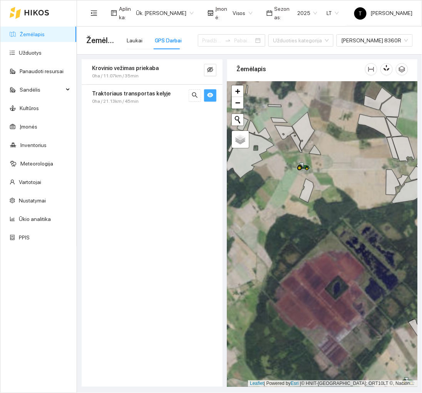
click at [343, 240] on div at bounding box center [322, 234] width 190 height 305
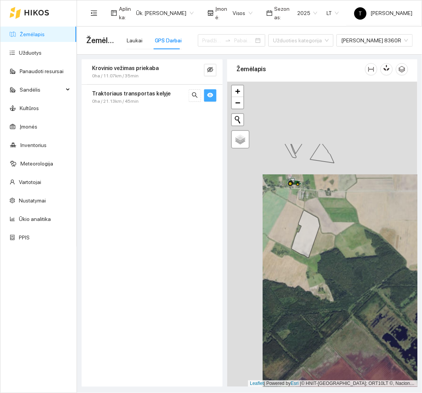
drag, startPoint x: 328, startPoint y: 217, endPoint x: 383, endPoint y: 361, distance: 154.1
click at [383, 361] on div at bounding box center [322, 234] width 190 height 305
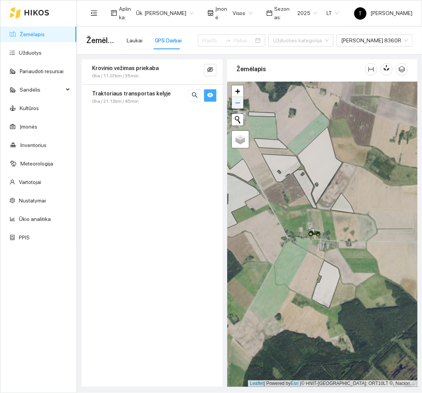
click at [241, 102] on link "−" at bounding box center [238, 103] width 12 height 12
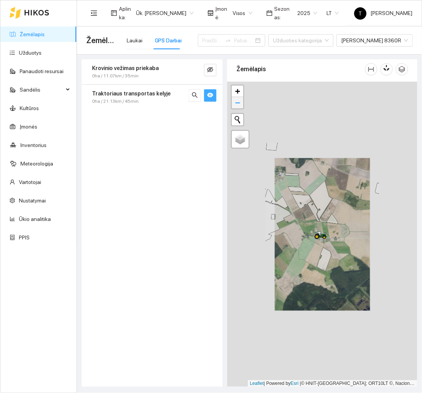
click at [241, 102] on link "−" at bounding box center [238, 103] width 12 height 12
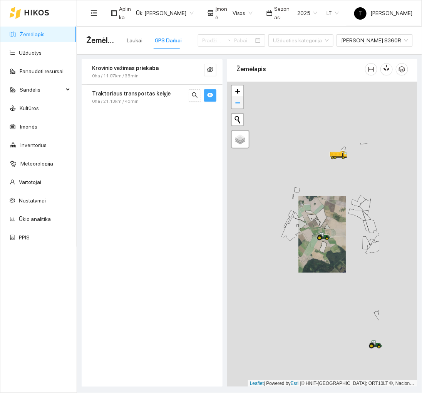
click at [241, 102] on link "−" at bounding box center [238, 103] width 12 height 12
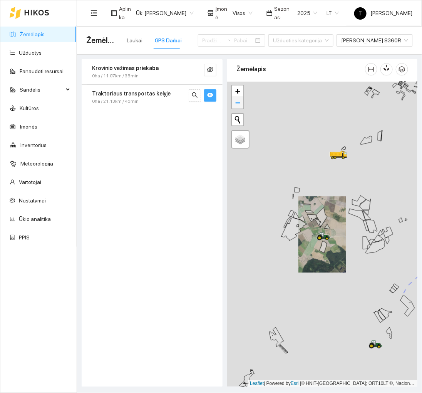
click at [241, 102] on link "−" at bounding box center [238, 103] width 12 height 12
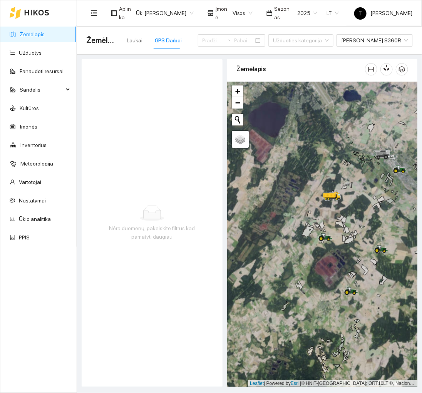
click at [43, 6] on div at bounding box center [30, 12] width 40 height 25
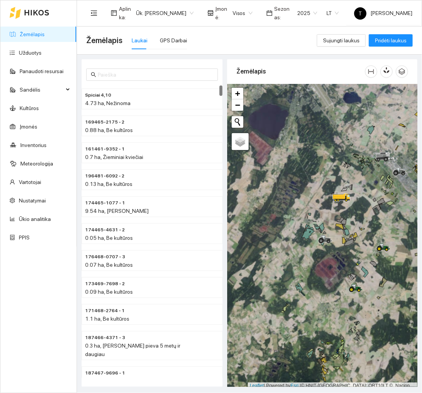
click at [358, 201] on div at bounding box center [322, 236] width 190 height 305
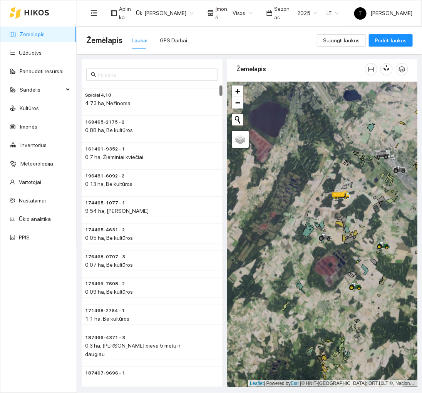
click at [358, 201] on div at bounding box center [322, 234] width 190 height 305
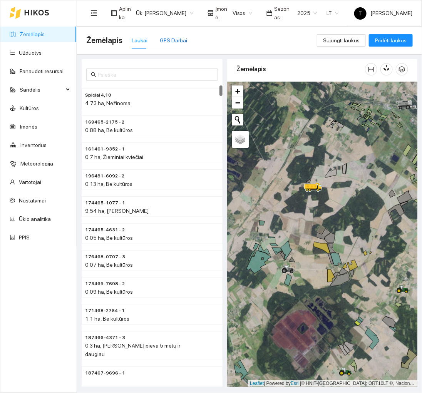
click at [164, 36] on div "GPS Darbai" at bounding box center [173, 40] width 27 height 8
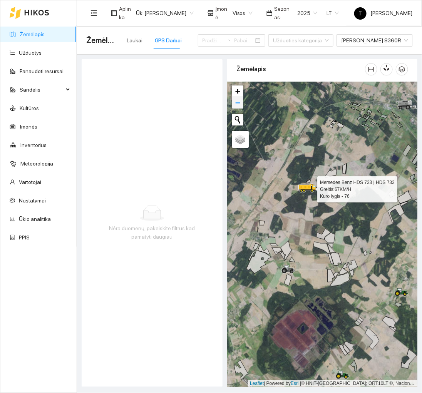
click at [241, 100] on link "−" at bounding box center [238, 103] width 12 height 12
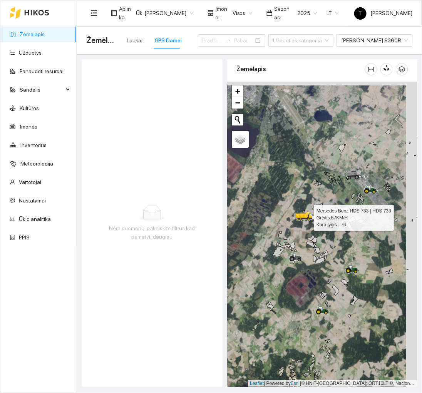
drag, startPoint x: 397, startPoint y: 251, endPoint x: 353, endPoint y: 264, distance: 45.6
click at [353, 264] on div at bounding box center [322, 234] width 190 height 305
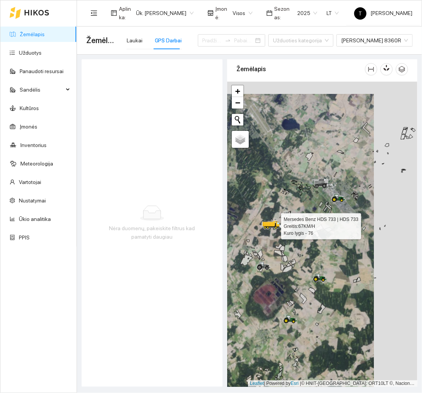
click at [353, 264] on div at bounding box center [322, 234] width 190 height 305
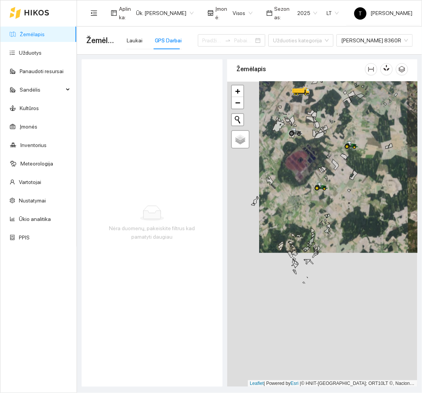
drag, startPoint x: 326, startPoint y: 355, endPoint x: 358, endPoint y: 221, distance: 137.7
click at [358, 221] on div at bounding box center [322, 234] width 190 height 305
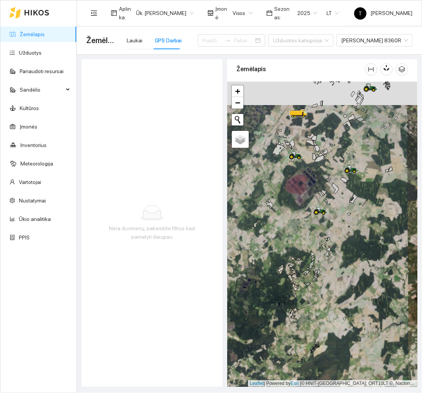
drag, startPoint x: 355, startPoint y: 247, endPoint x: 355, endPoint y: 270, distance: 23.5
click at [355, 270] on div at bounding box center [322, 234] width 190 height 305
